Goal: Information Seeking & Learning: Compare options

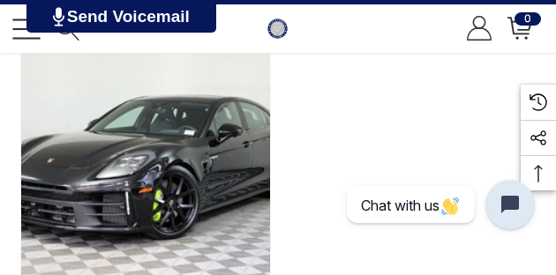
scroll to position [260, 0]
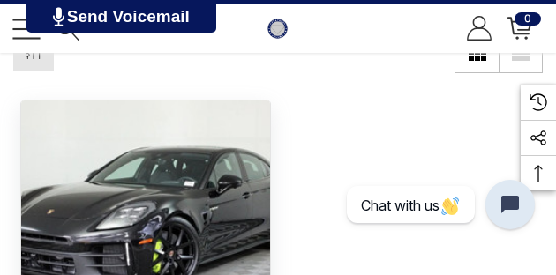
click at [248, 124] on img "2025 Porsche Panamera 4 E-Hybrid VIN WP0AE2YA9SL045390,$141,045.00\a" at bounding box center [145, 225] width 249 height 249
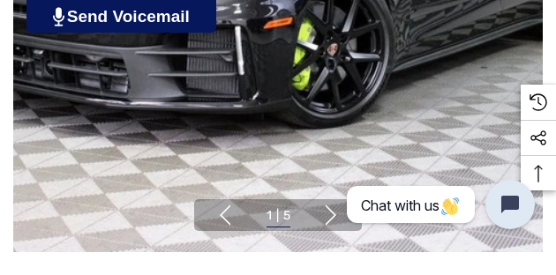
scroll to position [443, 0]
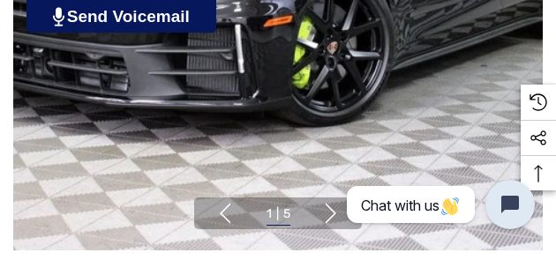
click at [336, 203] on button "Next" at bounding box center [330, 213] width 21 height 21
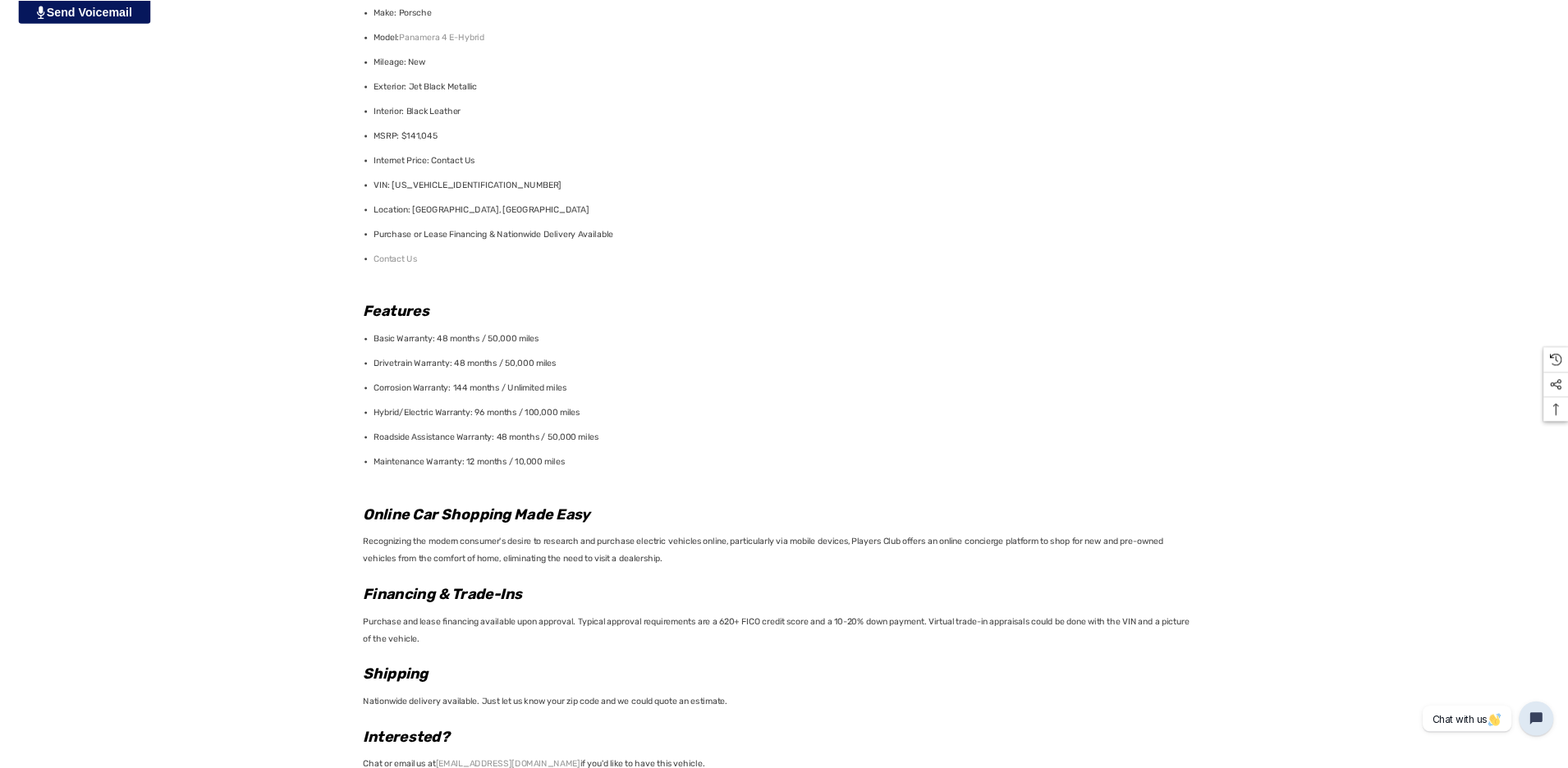
scroll to position [1336, 0]
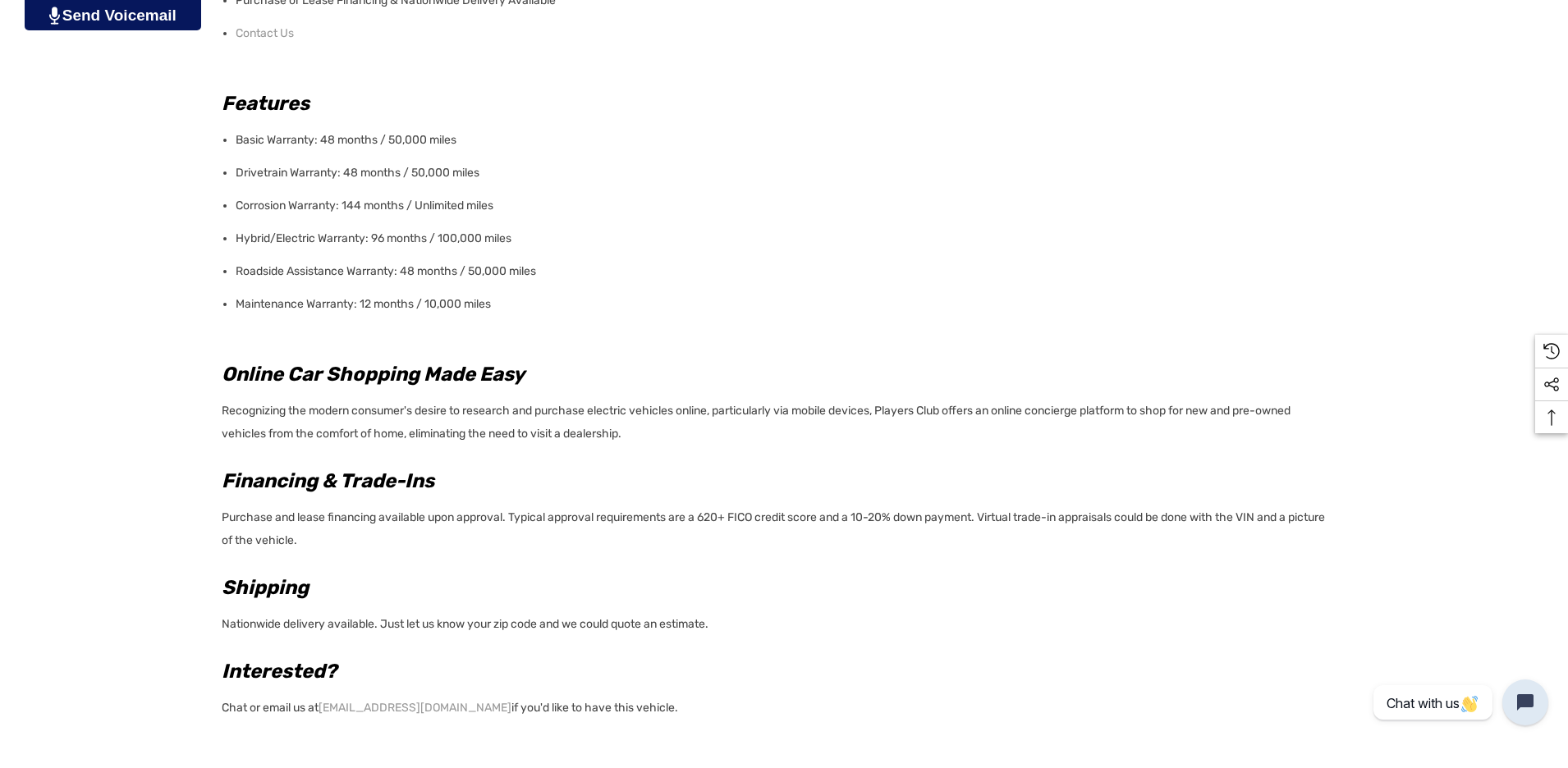
click at [516, 255] on div "Details Details Year: 2025 Make: Porsche Model: Panamera 4 E-Hybrid Mileage: Ne…" at bounding box center [784, 621] width 1568 height 2033
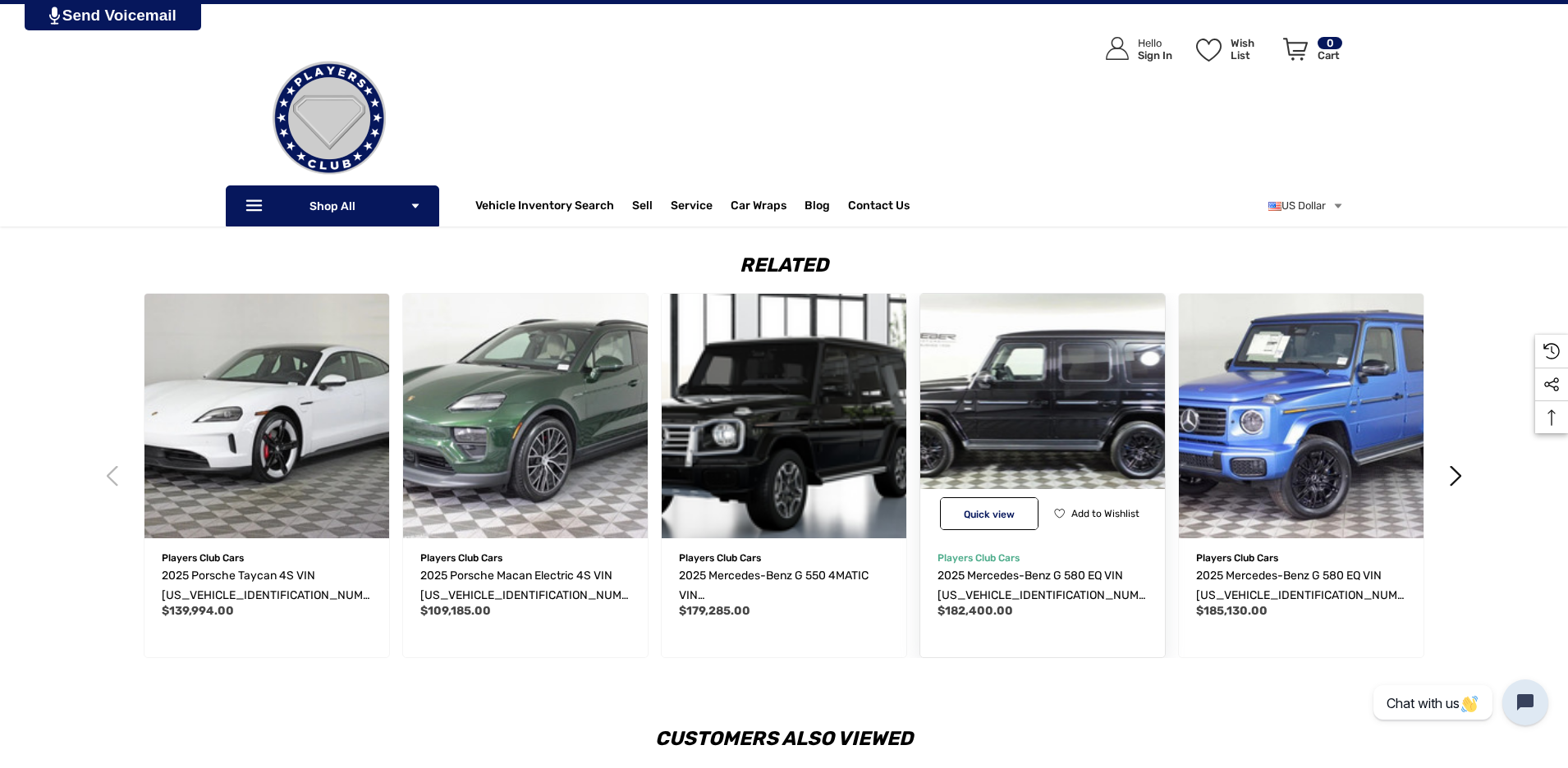
scroll to position [2540, 0]
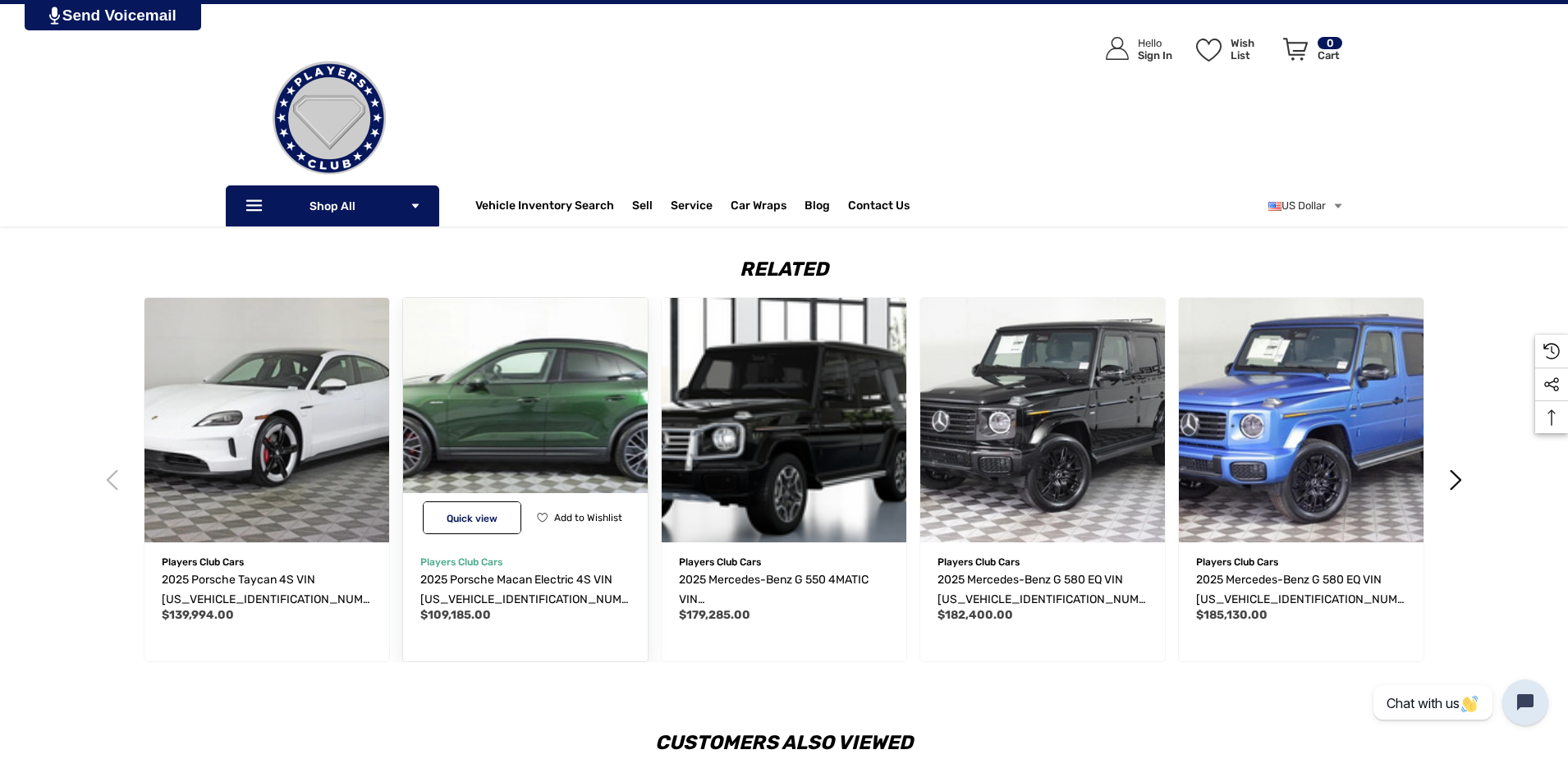
click at [516, 255] on img "2025 Porsche Macan Electric 4S VIN WP1AB2XA6SL150734,$109,185.00\a" at bounding box center [525, 419] width 269 height 269
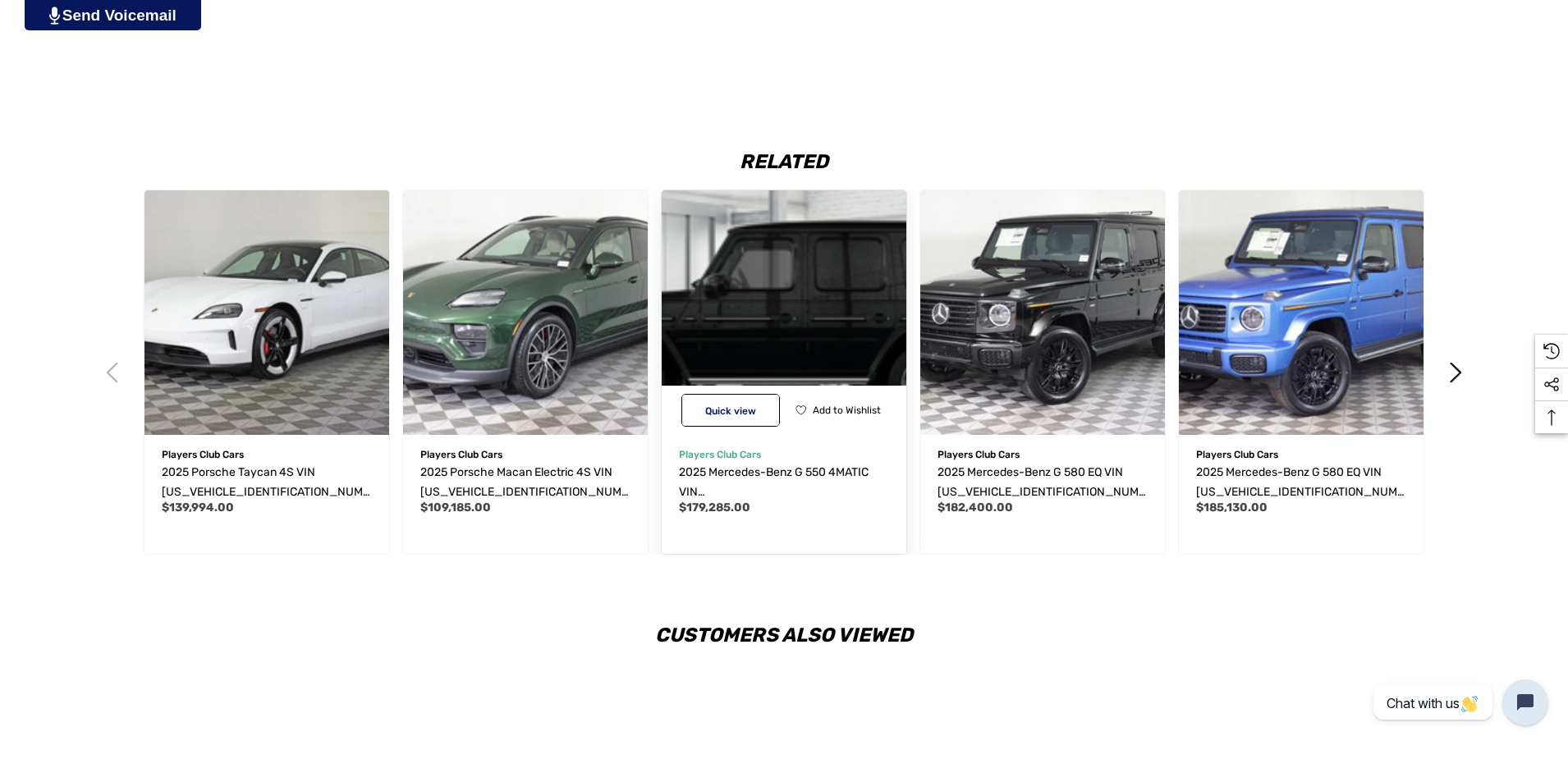
scroll to position [2732, 0]
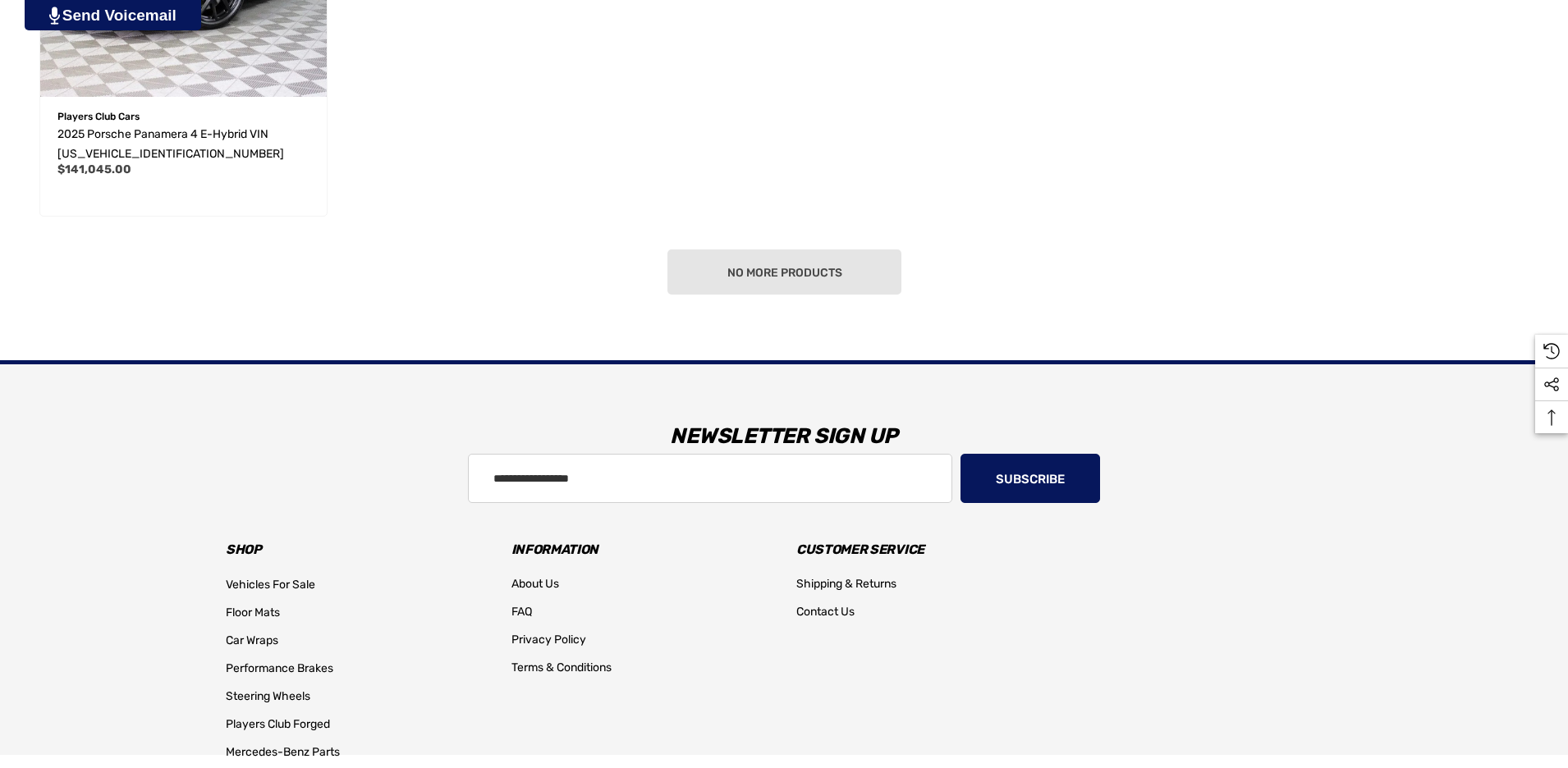
scroll to position [689, 0]
